Goal: Find specific page/section: Find specific page/section

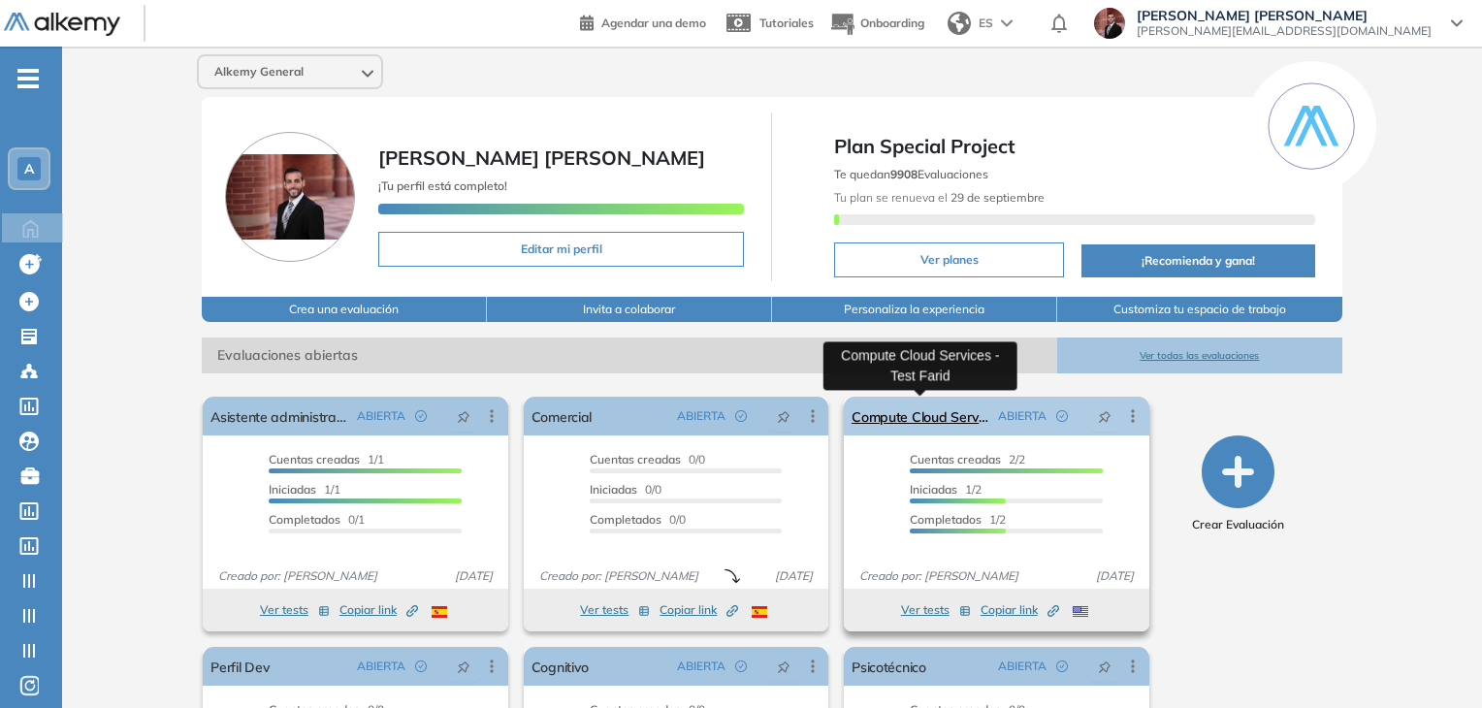
click at [931, 413] on link "Compute Cloud Services - Test Farid" at bounding box center [920, 416] width 138 height 39
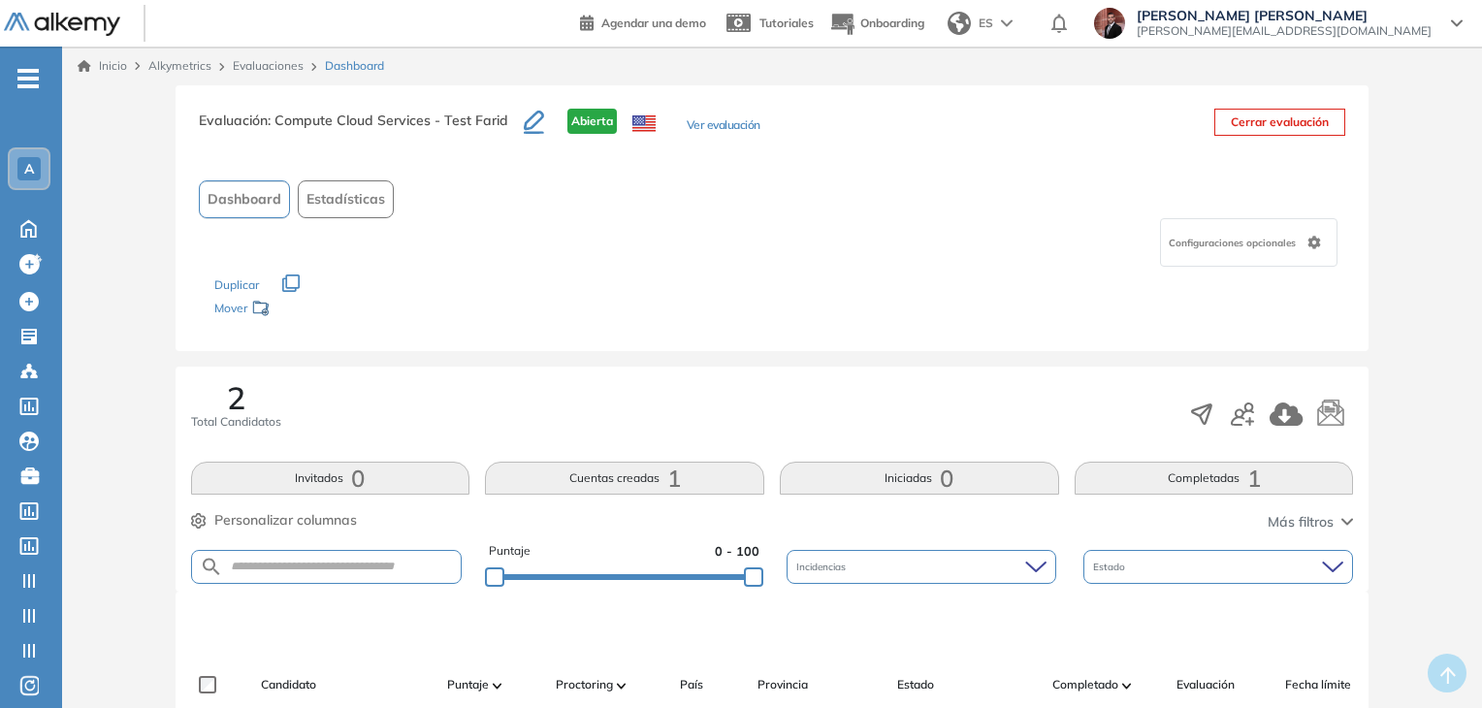
scroll to position [291, 0]
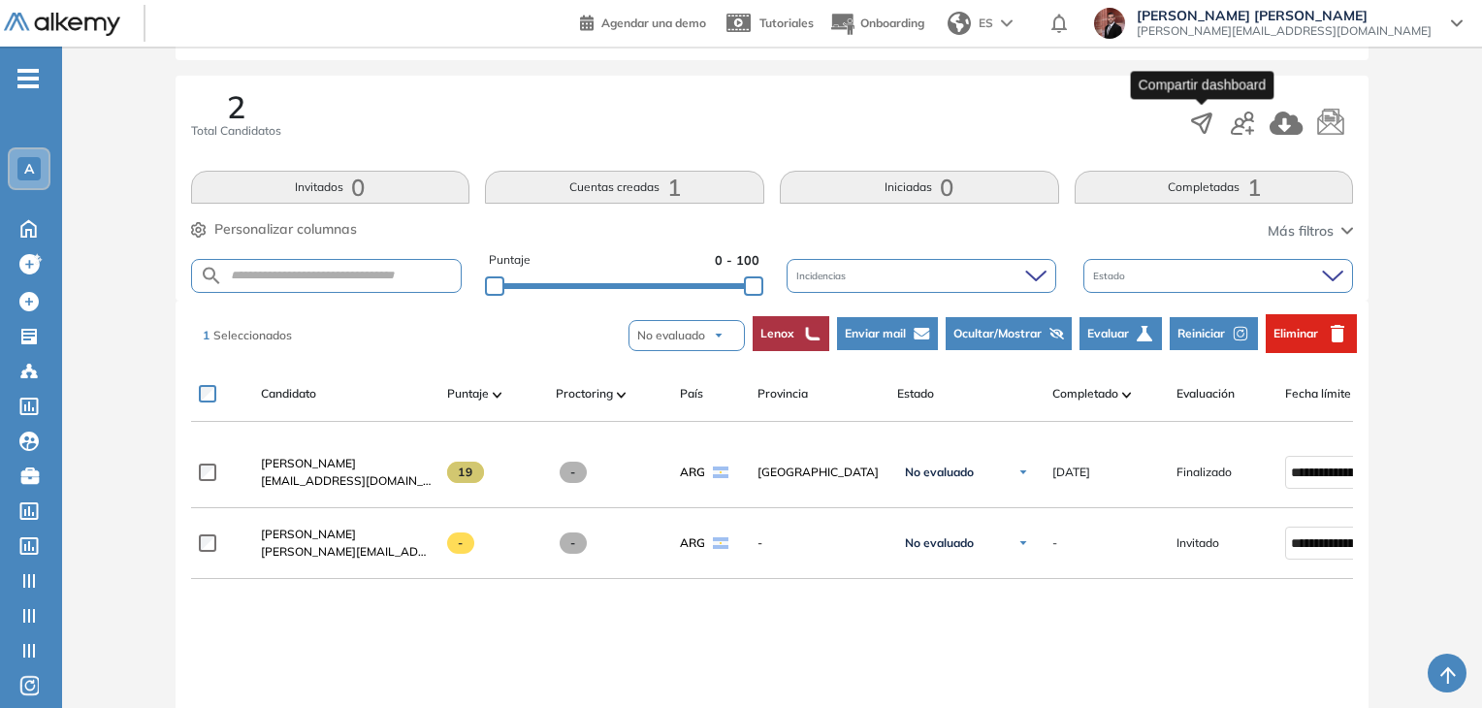
click at [1205, 122] on icon "button" at bounding box center [1201, 123] width 27 height 27
